Goal: Transaction & Acquisition: Purchase product/service

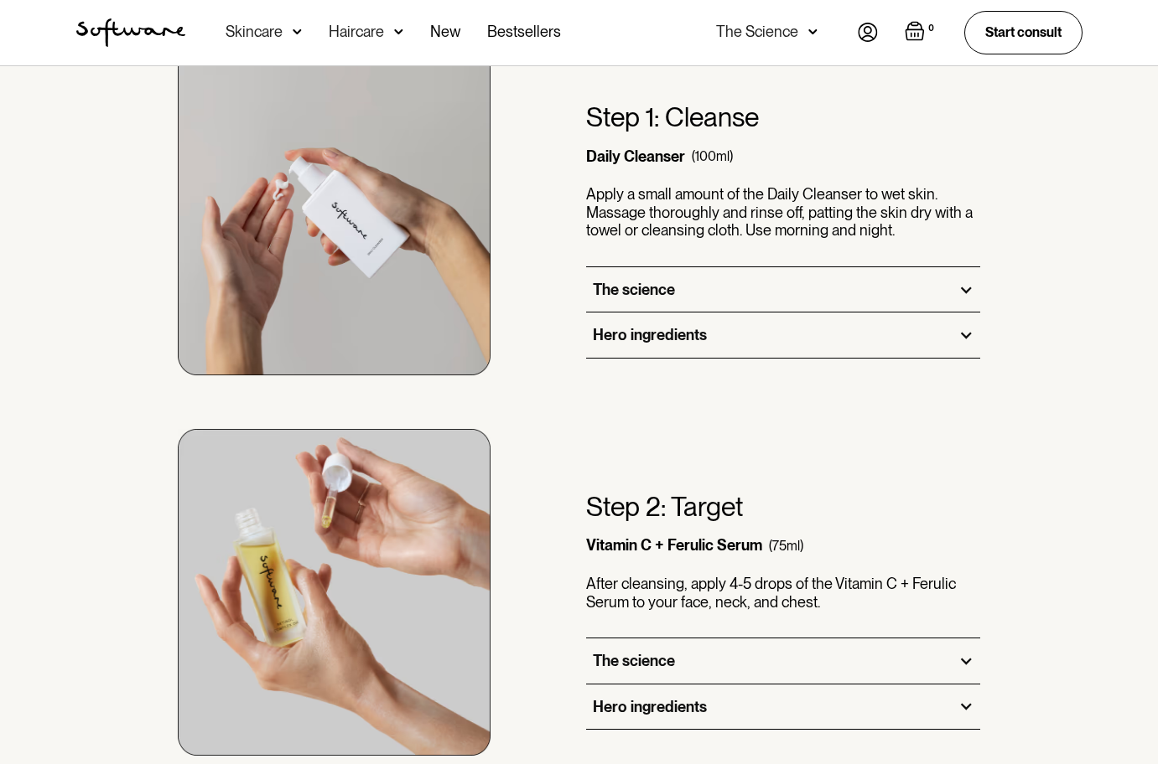
scroll to position [1072, 0]
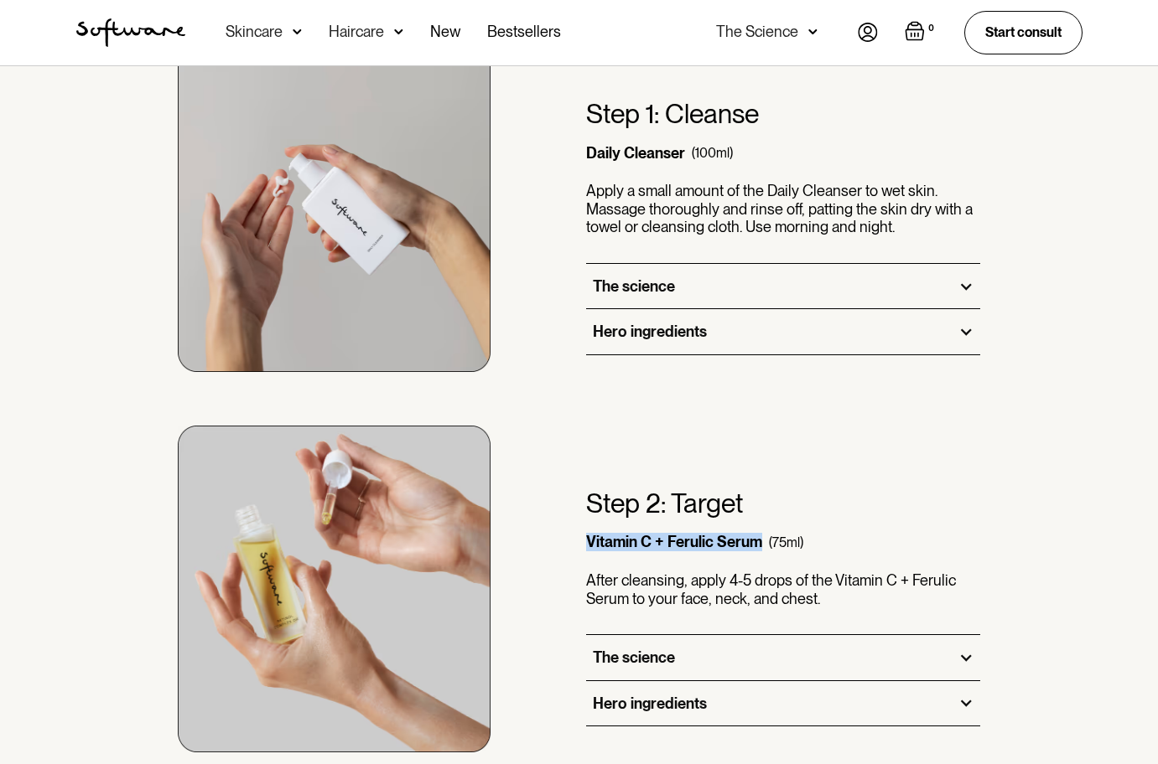
drag, startPoint x: 759, startPoint y: 544, endPoint x: 589, endPoint y: 551, distance: 170.3
click at [589, 551] on div "Vitamin C + Ferulic Serum" at bounding box center [674, 542] width 176 height 18
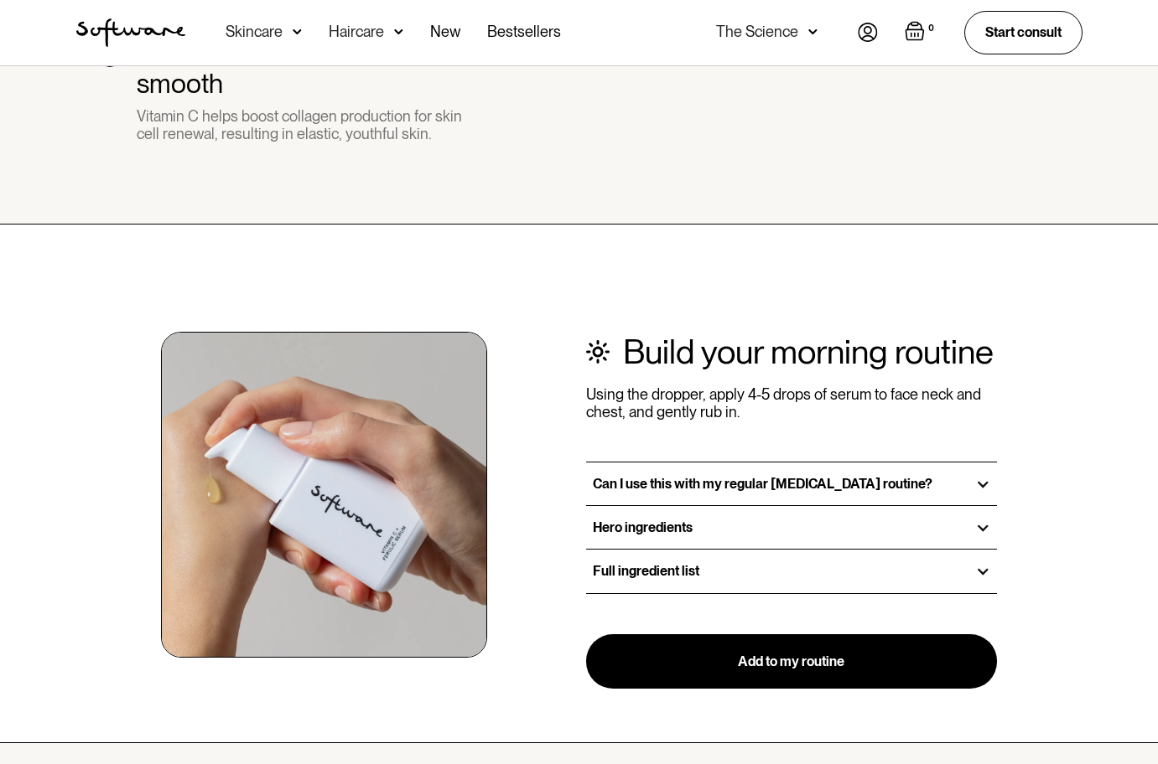
scroll to position [1740, 0]
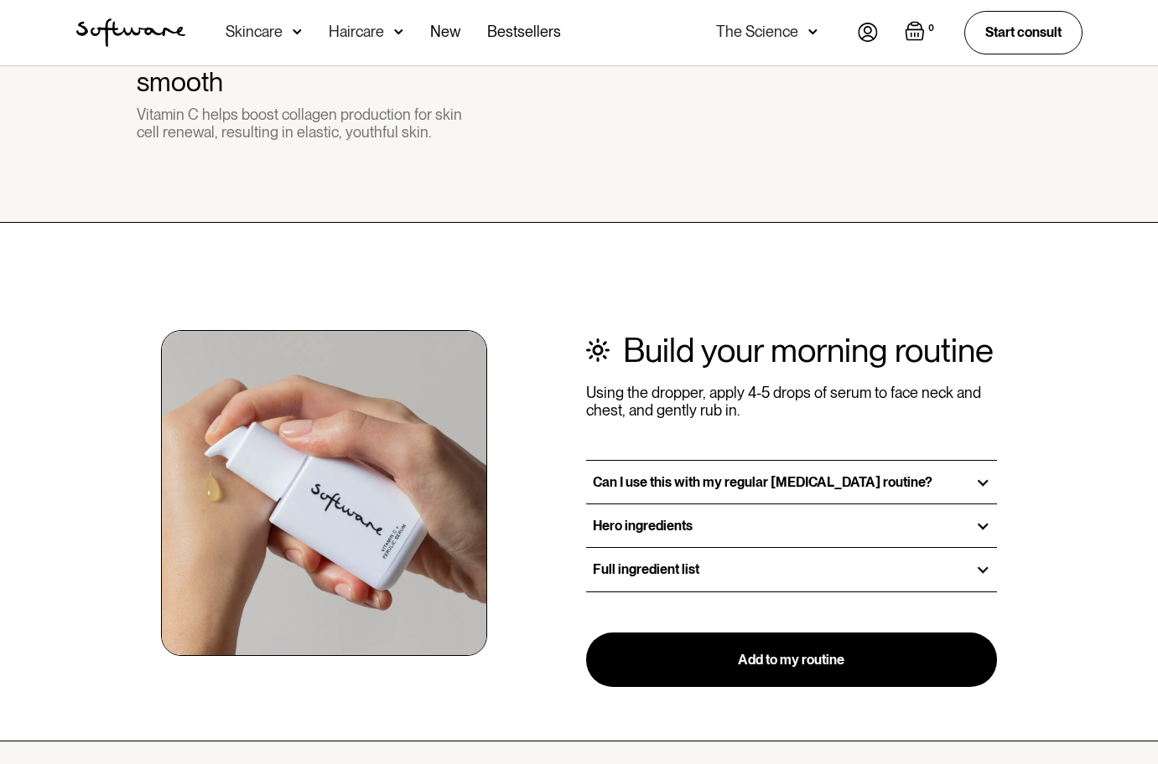
click at [984, 475] on div at bounding box center [982, 482] width 15 height 15
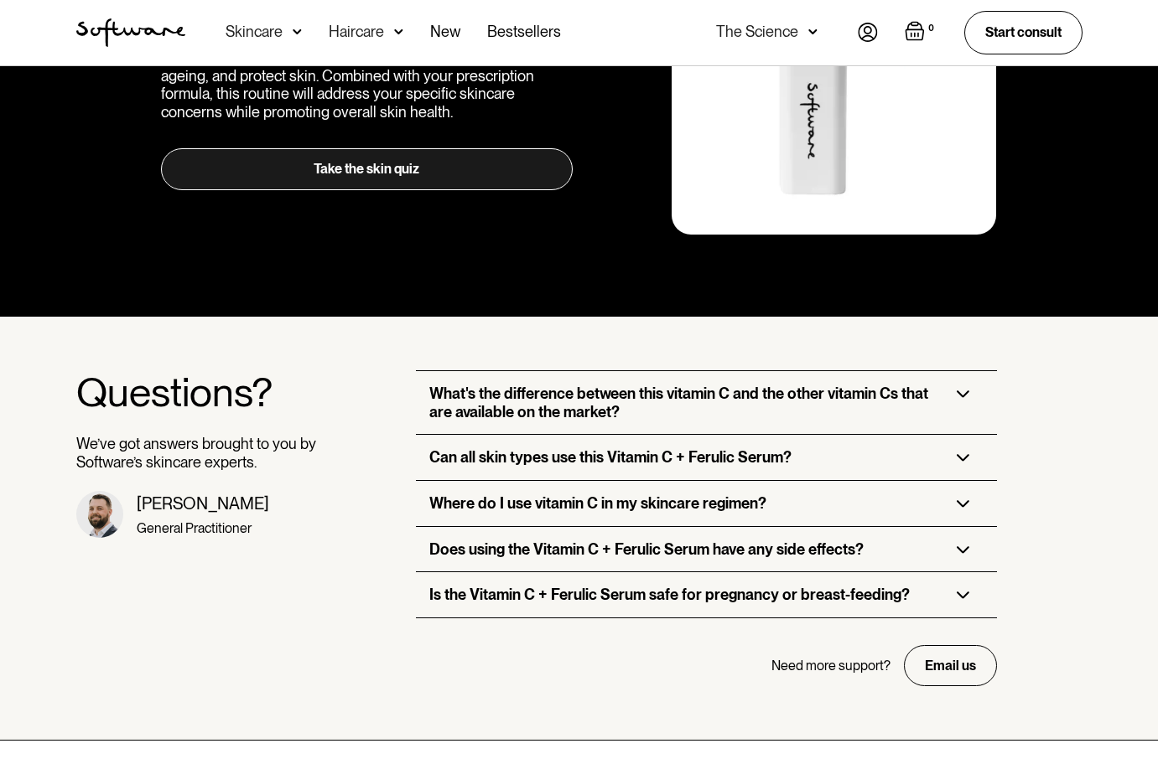
scroll to position [3376, 0]
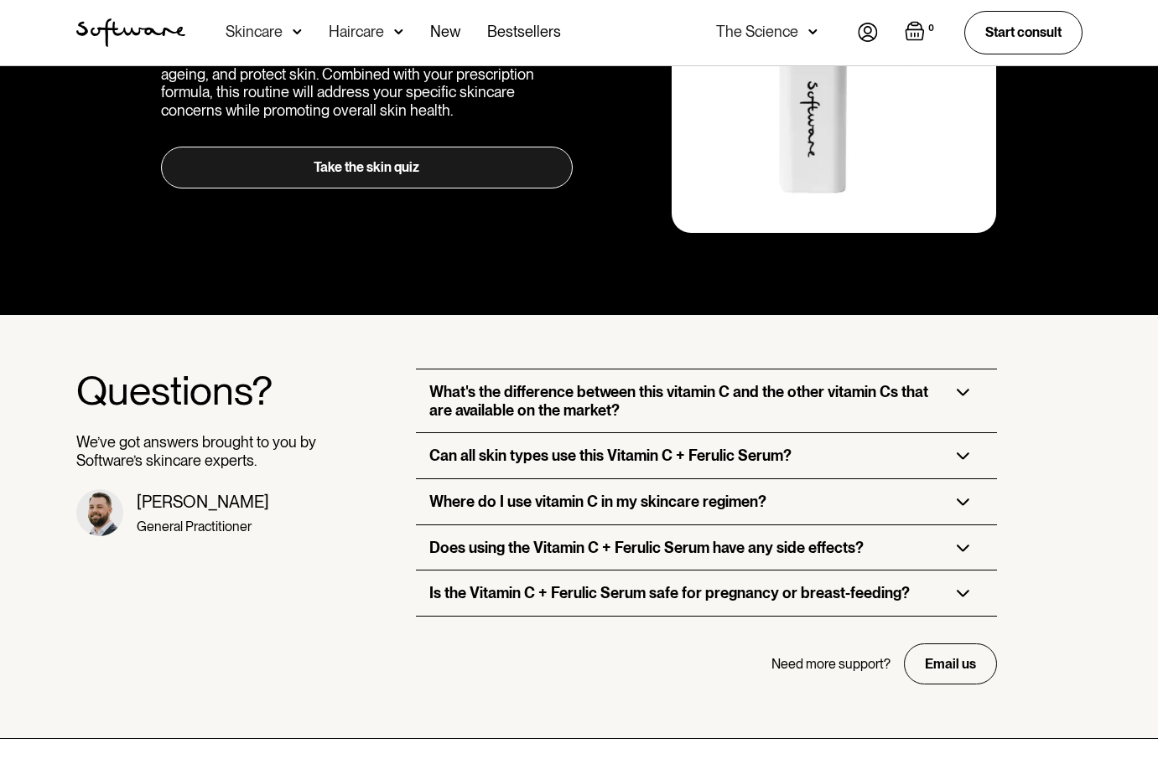
click at [964, 499] on img at bounding box center [962, 503] width 13 height 8
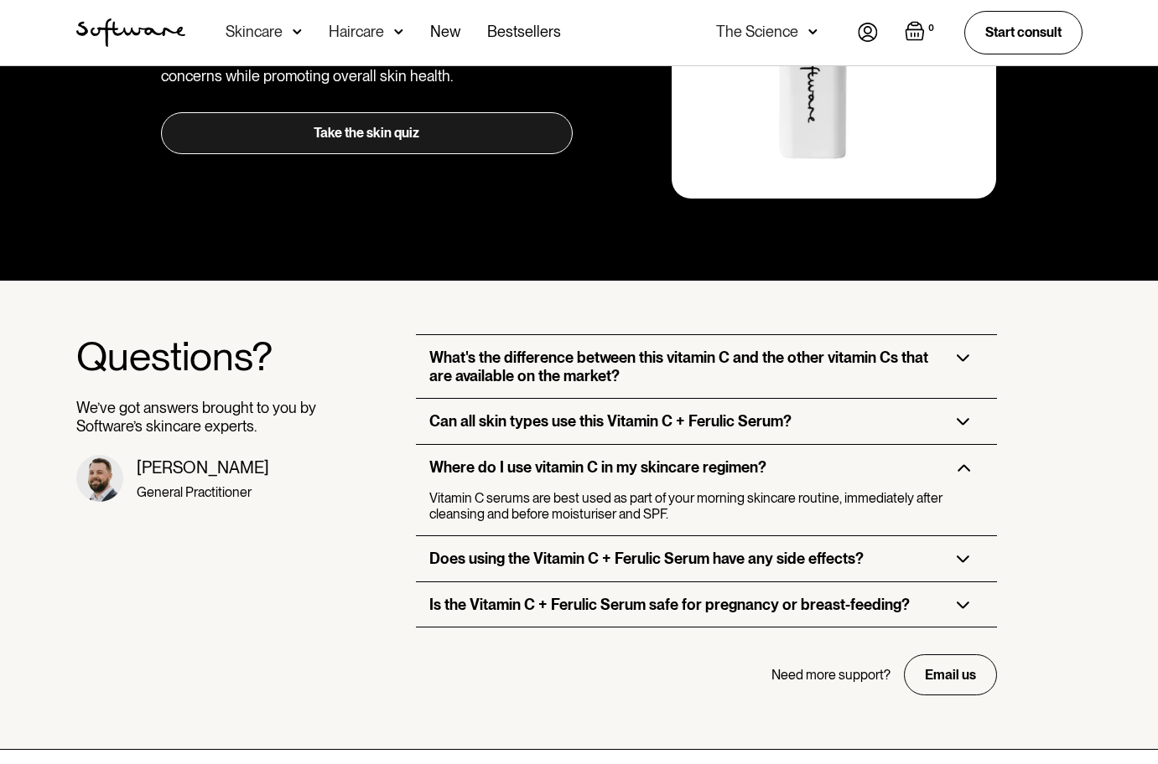
scroll to position [3426, 0]
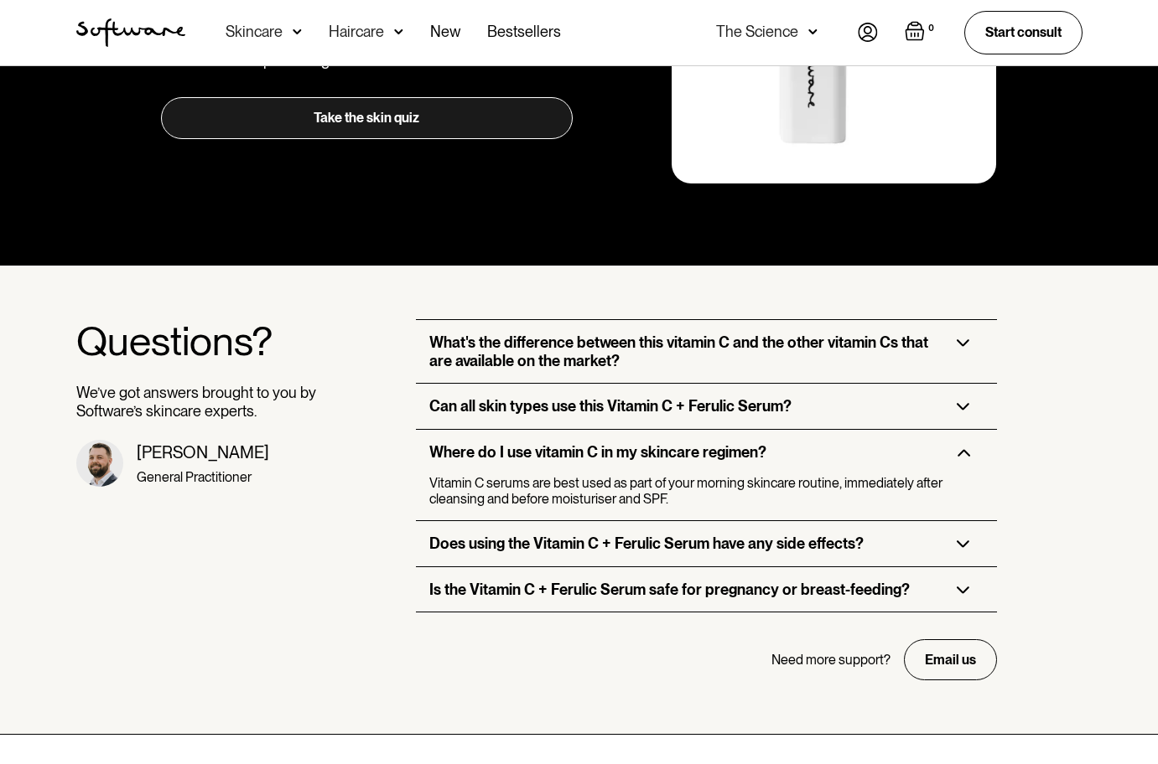
click at [958, 541] on img at bounding box center [962, 545] width 13 height 8
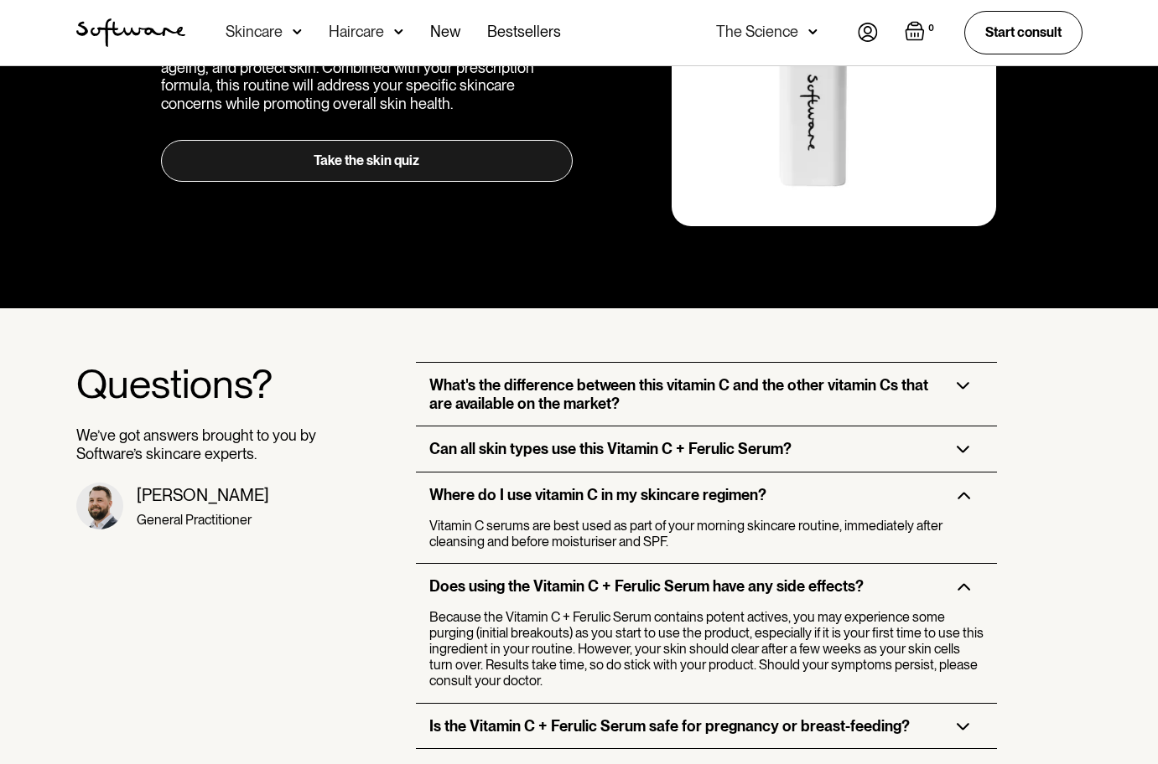
scroll to position [3383, 0]
click at [958, 382] on img at bounding box center [962, 386] width 13 height 8
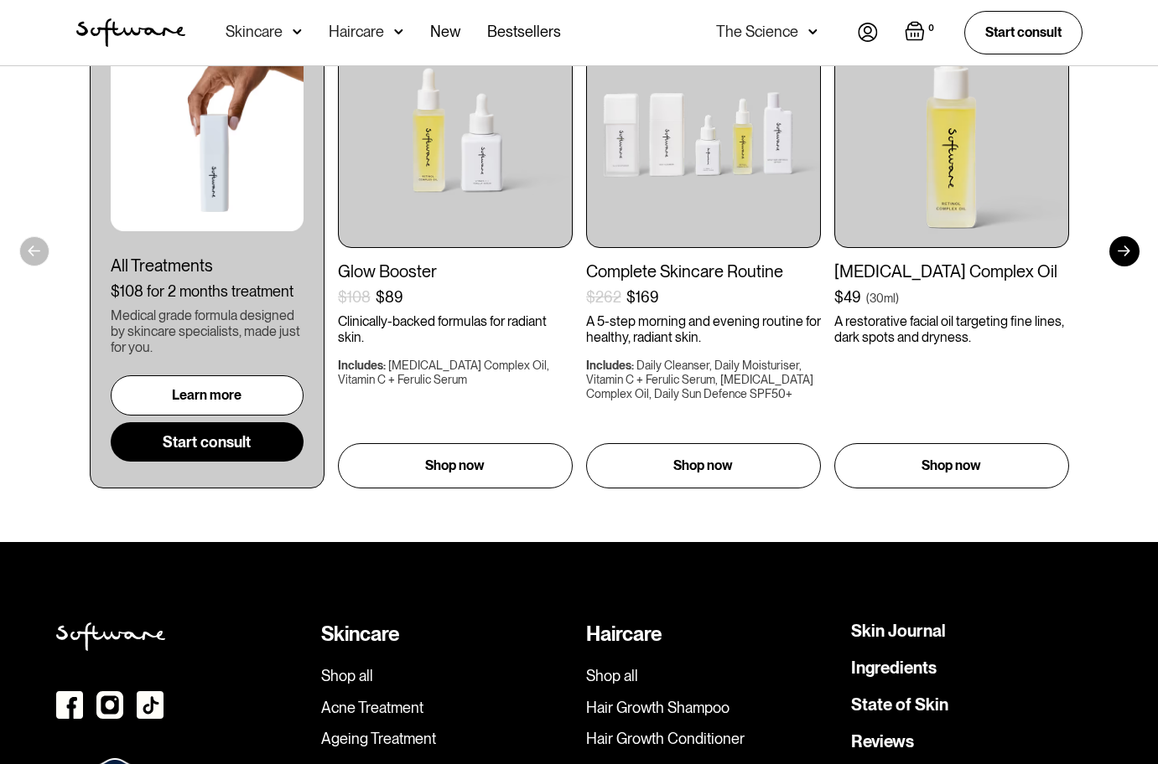
scroll to position [4247, 0]
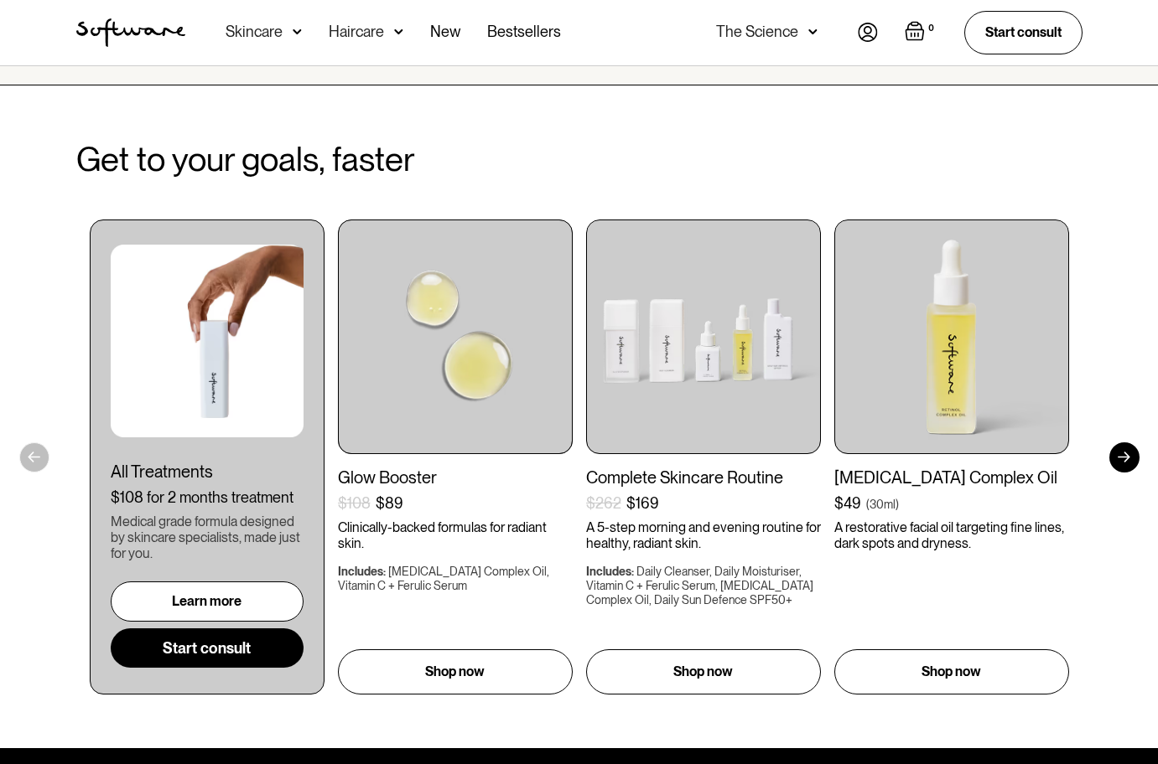
click at [441, 324] on img at bounding box center [455, 337] width 235 height 235
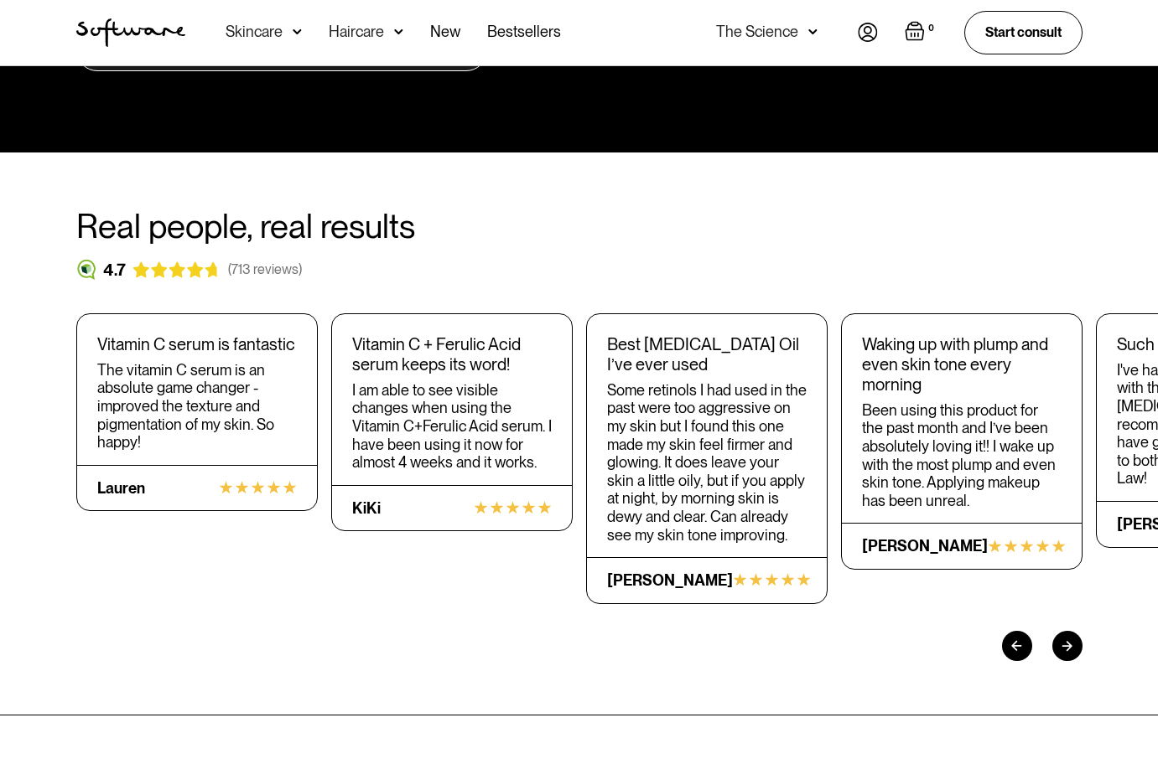
scroll to position [1909, 0]
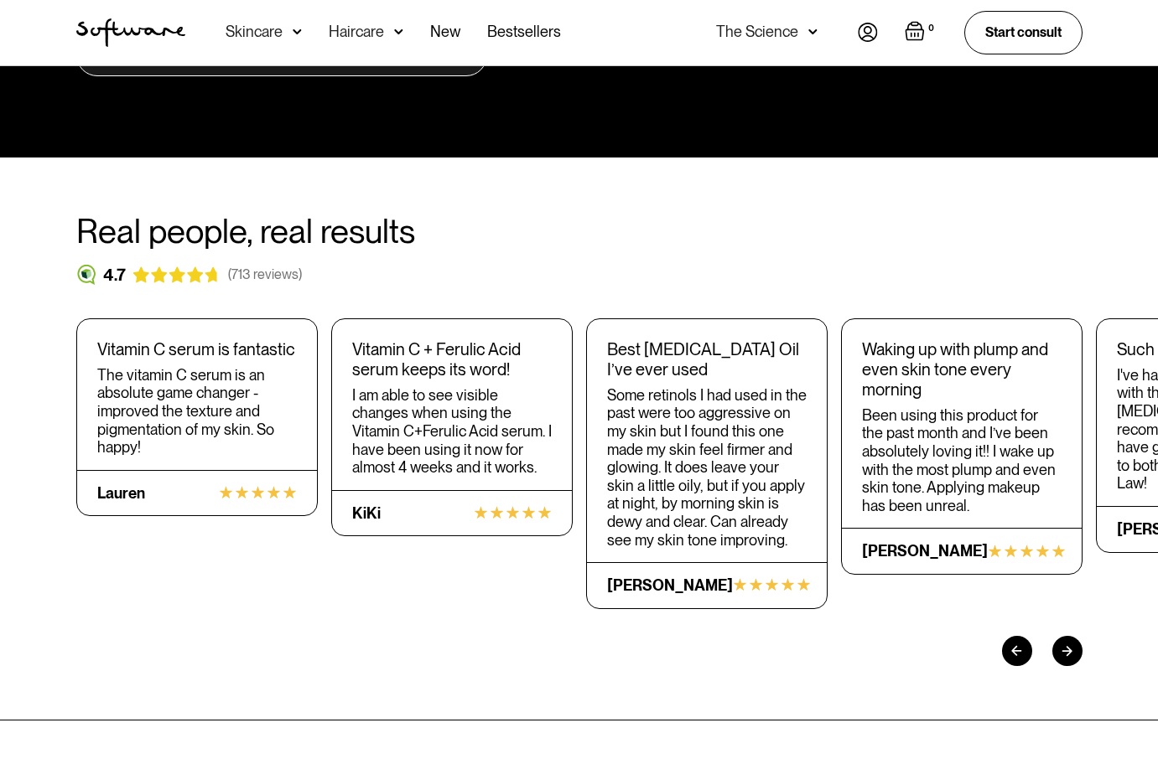
click at [1065, 636] on div at bounding box center [1067, 651] width 30 height 30
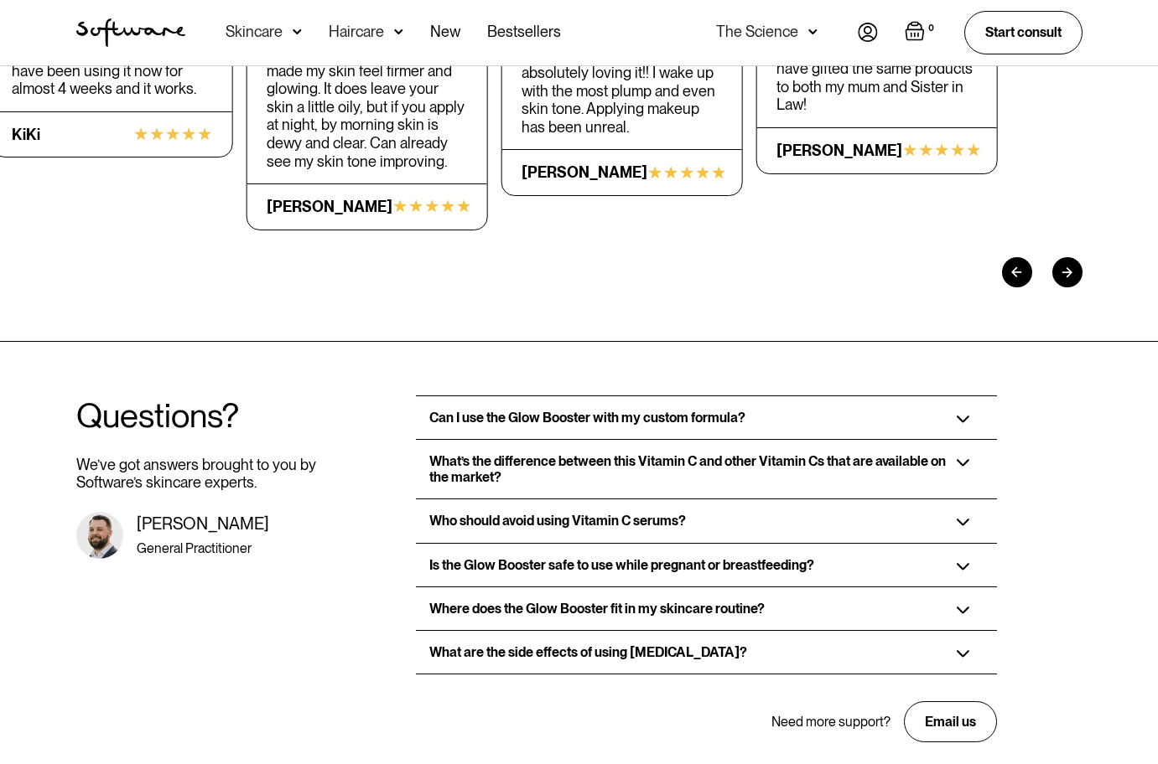
scroll to position [2337, 0]
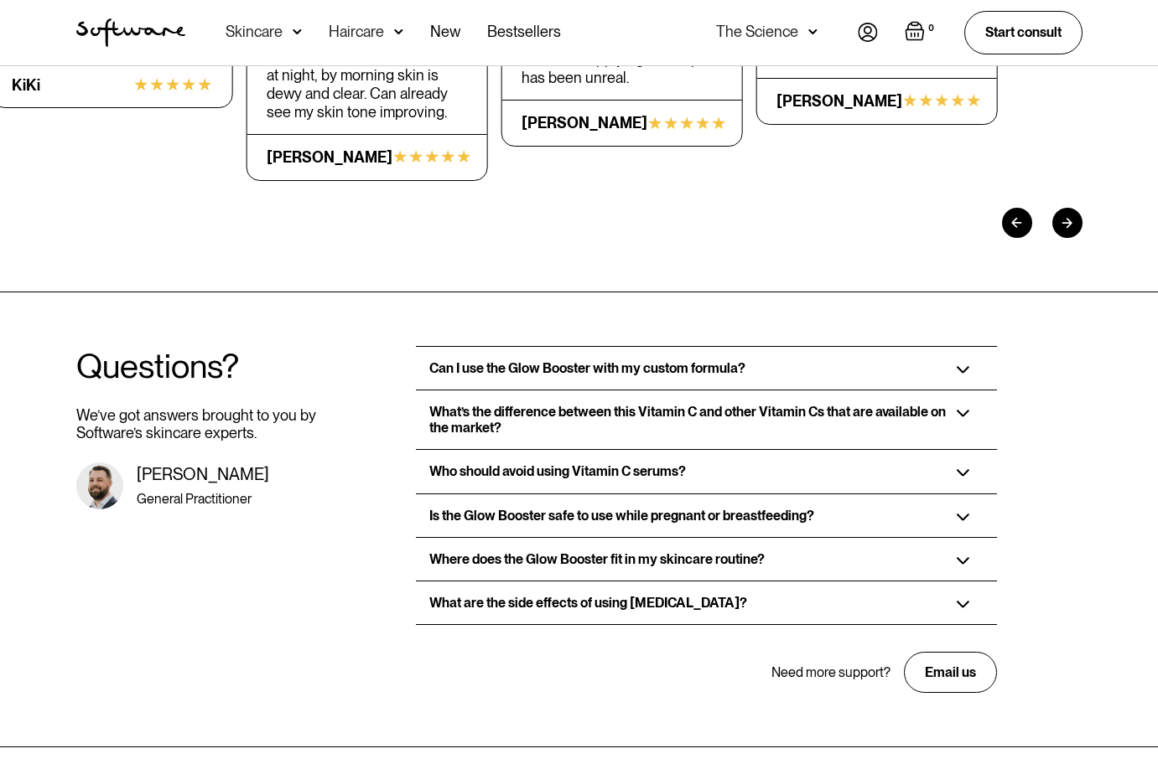
click at [960, 469] on img at bounding box center [962, 473] width 13 height 8
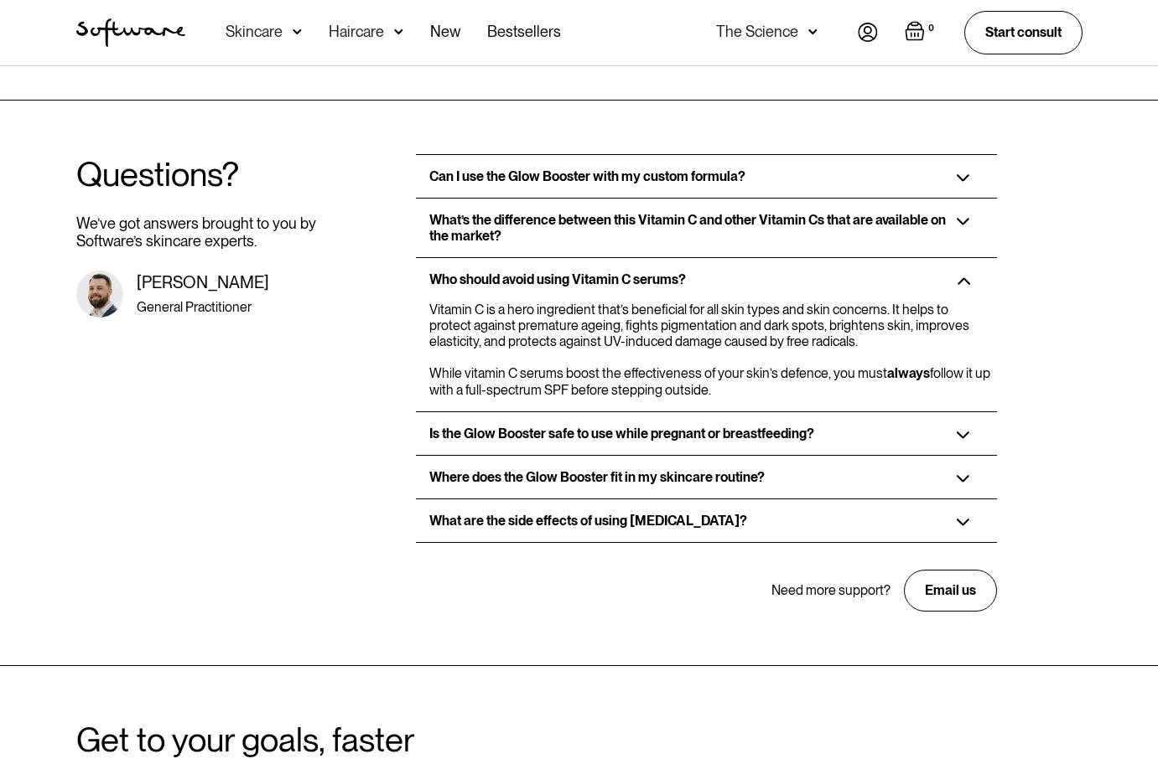
scroll to position [2539, 0]
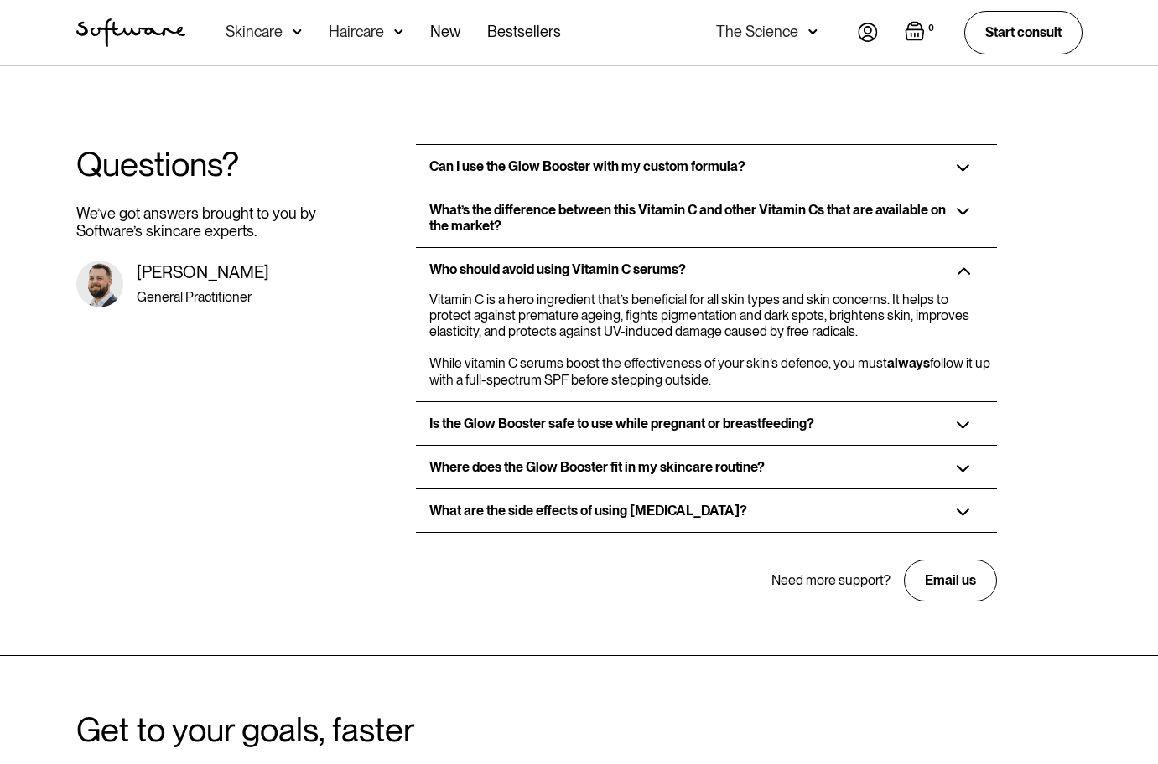
click at [965, 465] on img at bounding box center [962, 469] width 13 height 8
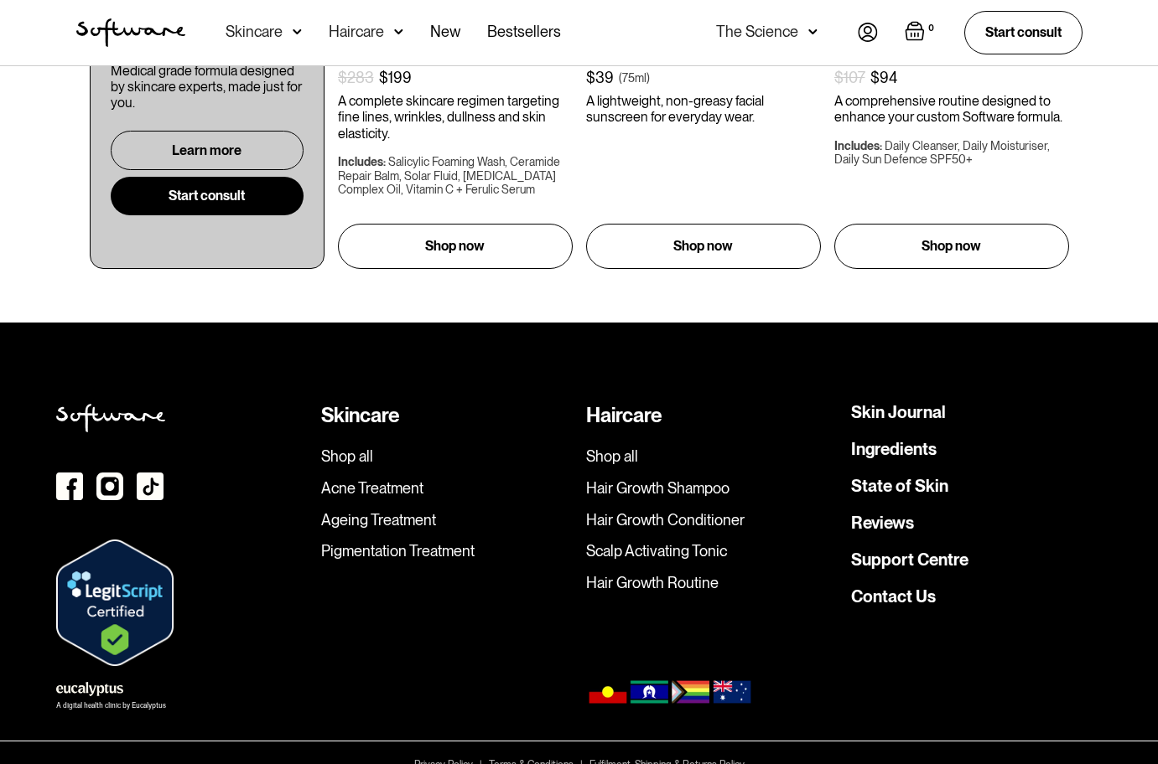
scroll to position [3628, 0]
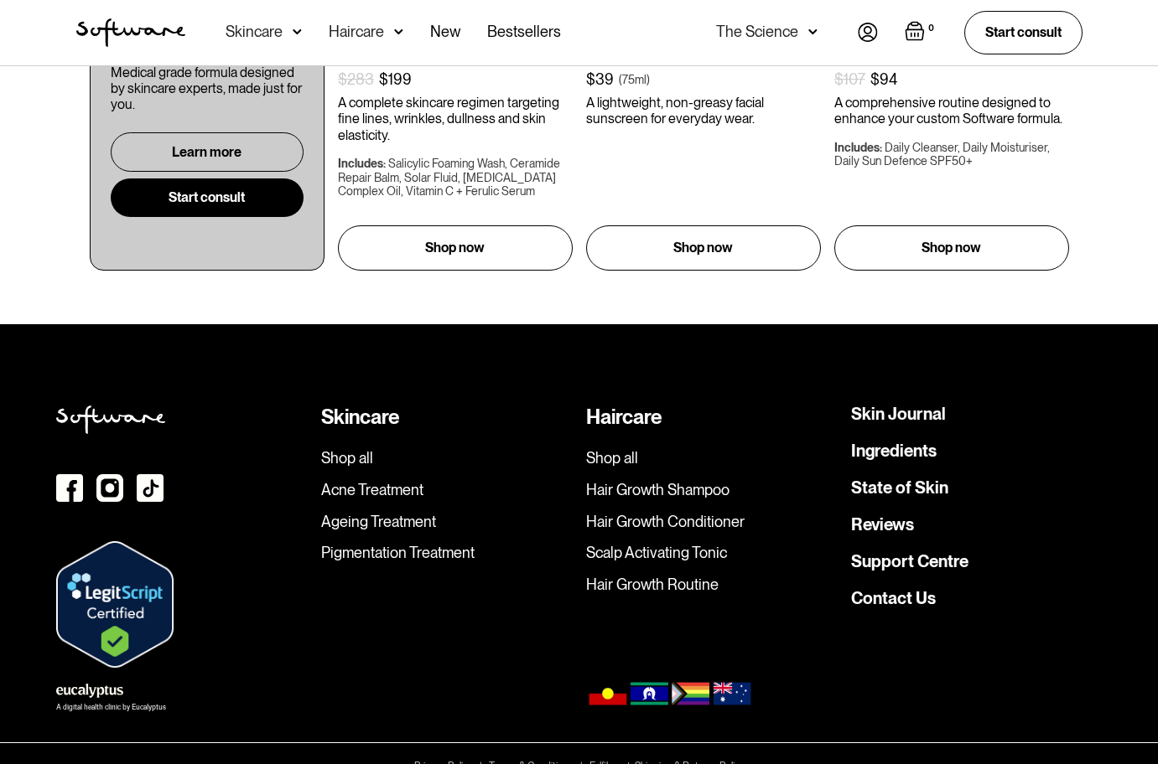
click at [111, 474] on img at bounding box center [109, 488] width 27 height 28
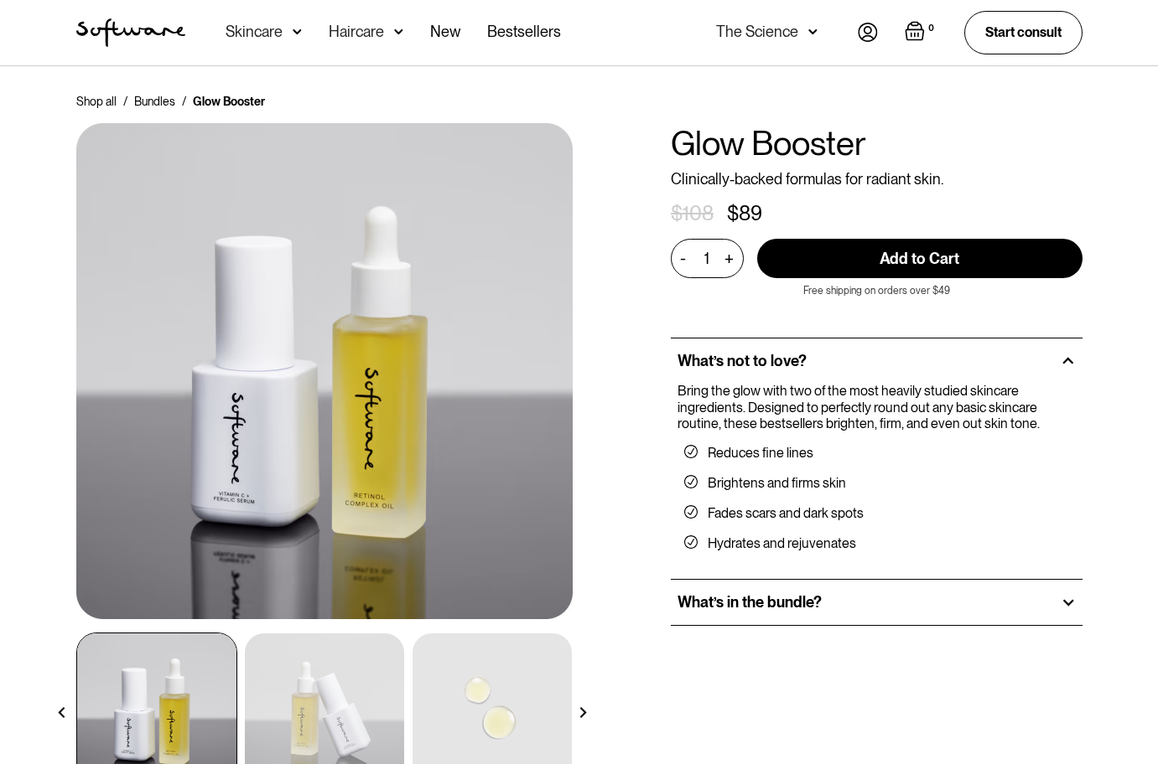
scroll to position [0, 0]
click at [243, 35] on div "Skincare" at bounding box center [253, 31] width 57 height 17
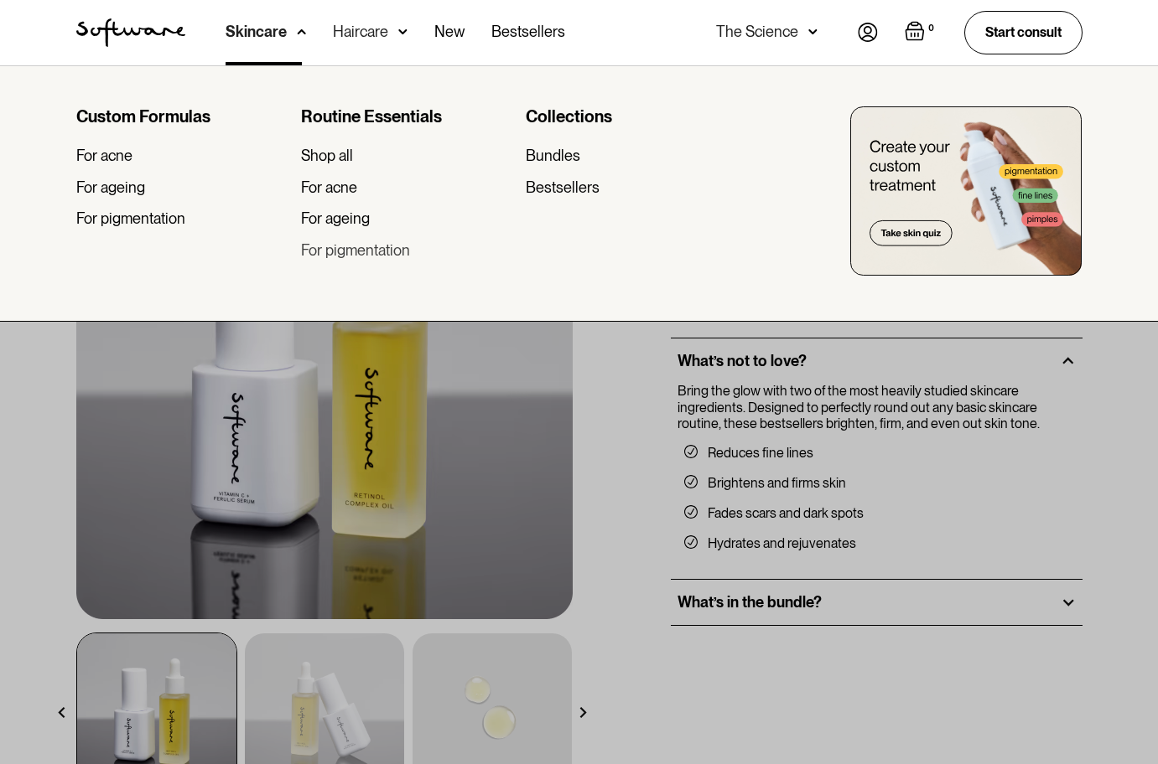
click at [352, 253] on div "For pigmentation" at bounding box center [355, 250] width 109 height 18
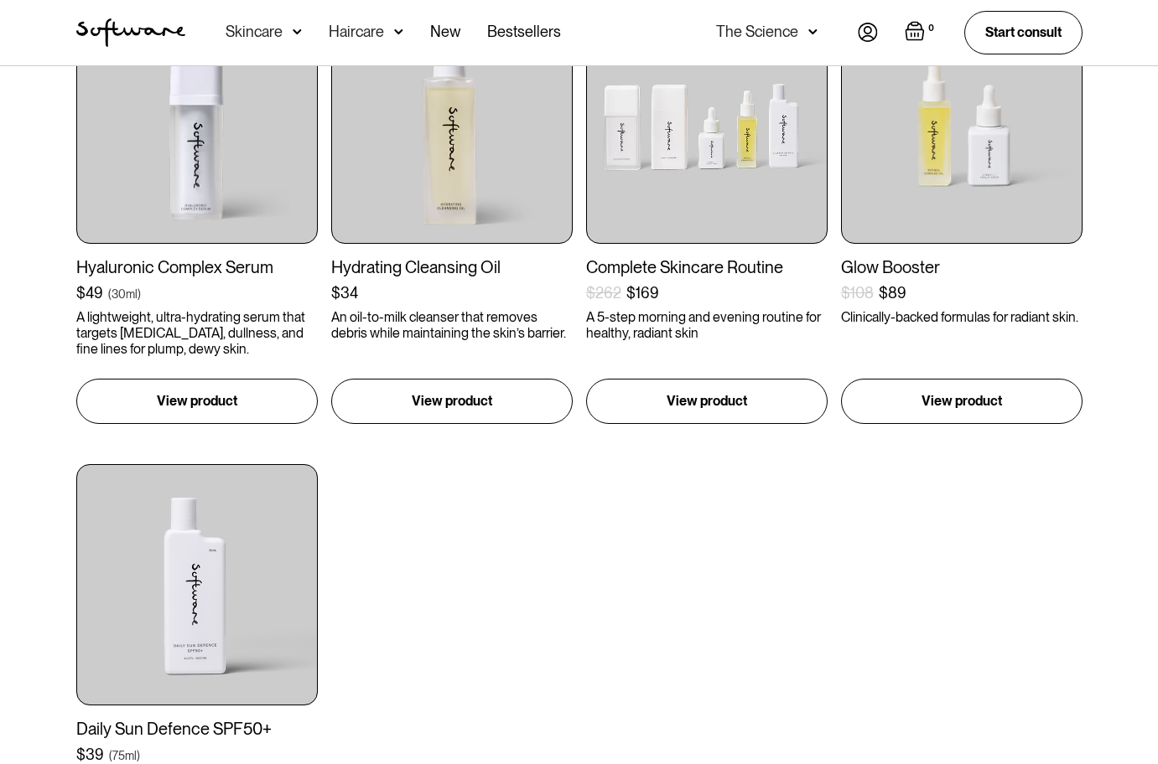
scroll to position [842, 0]
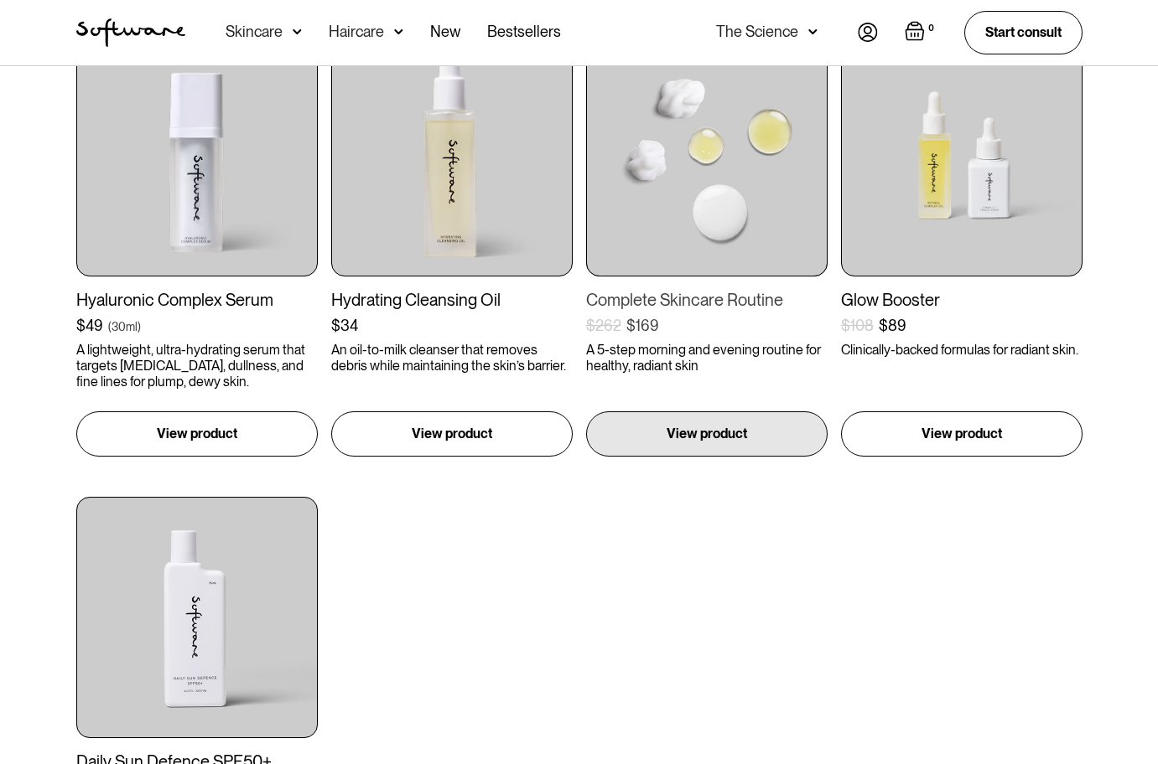
click at [699, 215] on img at bounding box center [706, 155] width 241 height 241
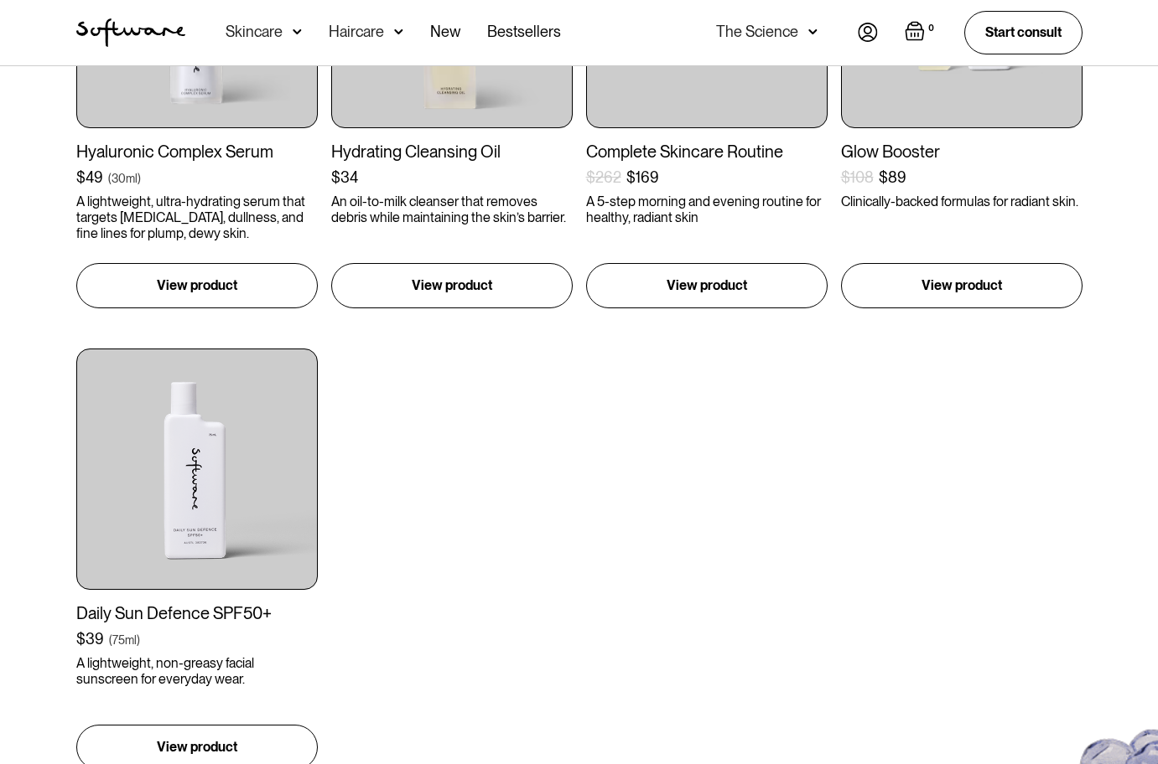
scroll to position [1030, 0]
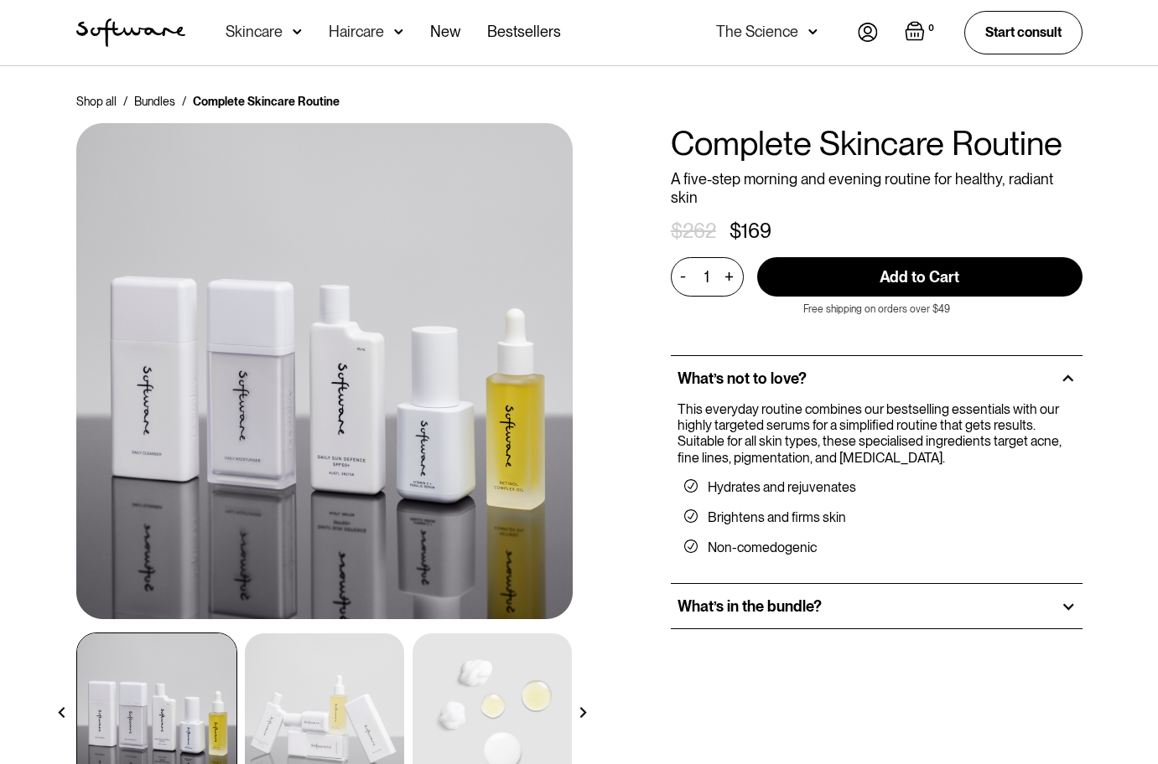
click at [1063, 599] on div at bounding box center [1067, 606] width 15 height 15
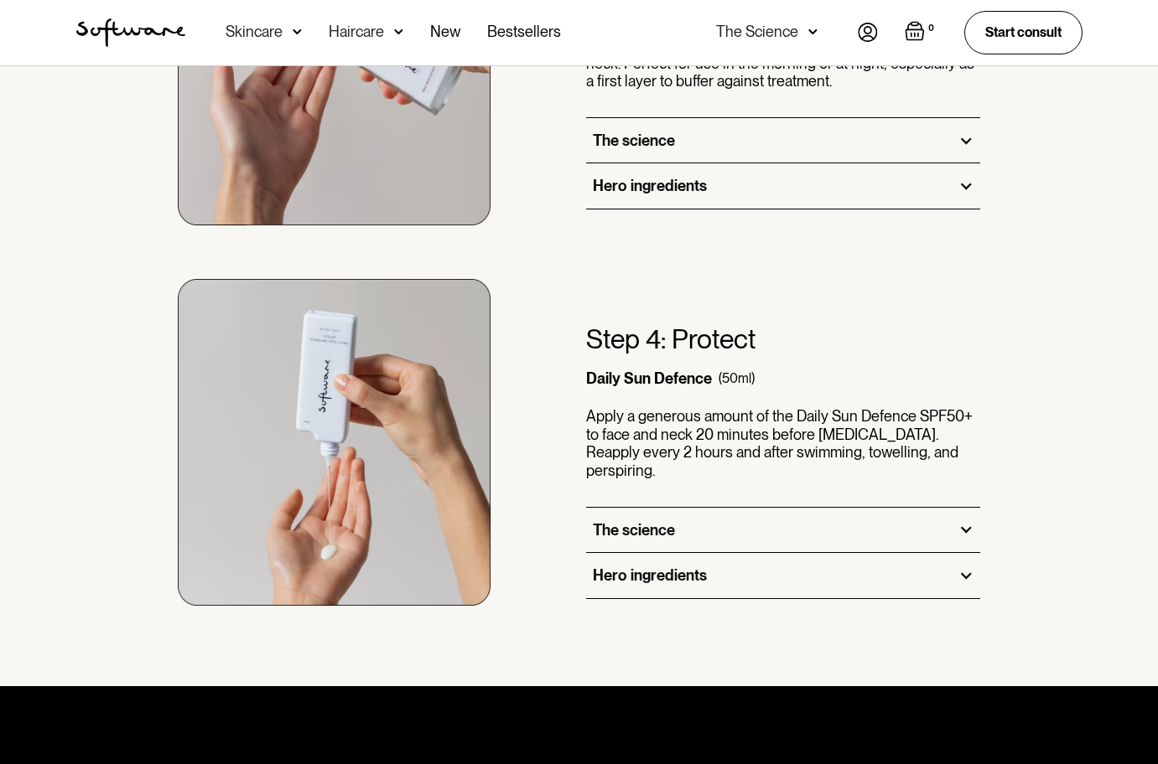
scroll to position [2282, 0]
